Goal: Transaction & Acquisition: Subscribe to service/newsletter

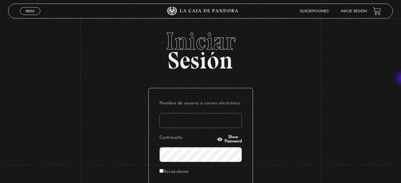
type input "[EMAIL_ADDRESS][DOMAIN_NAME]"
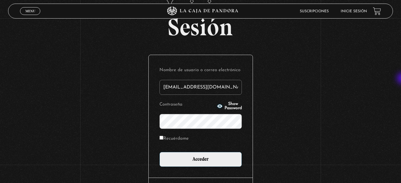
scroll to position [36, 0]
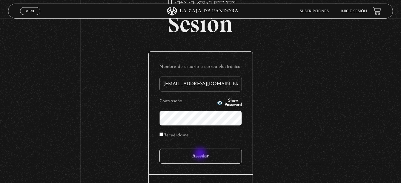
click at [201, 154] on input "Acceder" at bounding box center [201, 155] width 82 height 15
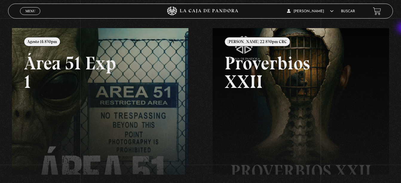
scroll to position [63, 0]
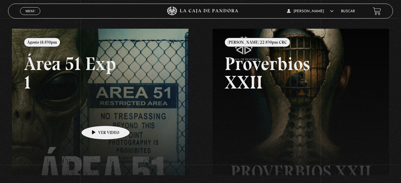
click at [96, 117] on link at bounding box center [212, 120] width 401 height 183
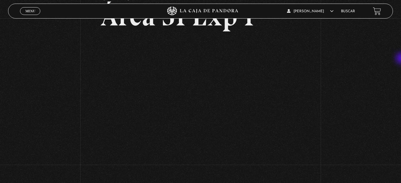
scroll to position [45, 0]
